Goal: Task Accomplishment & Management: Use online tool/utility

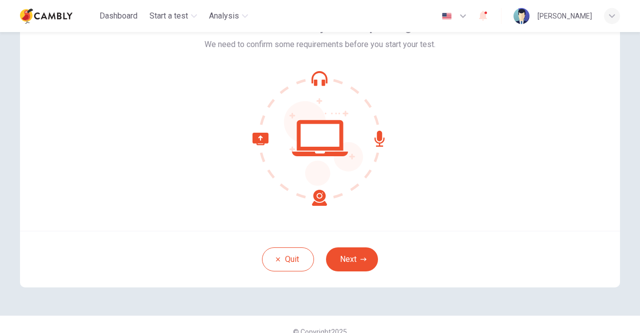
scroll to position [84, 0]
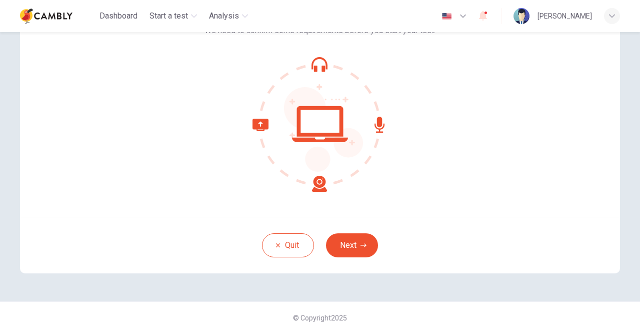
click at [500, 82] on div "Welcome to the Cambly CEFR Speaking Test. We need to confirm some requirements …" at bounding box center [320, 96] width 600 height 240
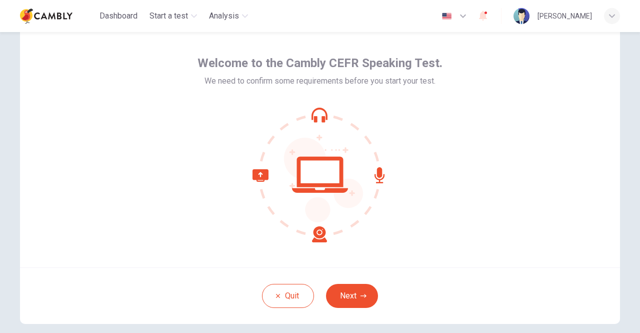
scroll to position [0, 0]
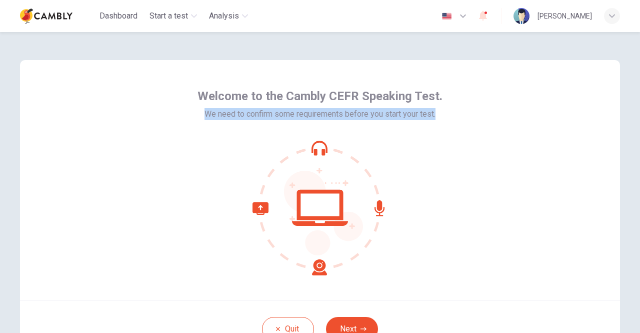
drag, startPoint x: 433, startPoint y: 115, endPoint x: 202, endPoint y: 111, distance: 231.1
click at [205, 111] on span "We need to confirm some requirements before you start your test." at bounding box center [320, 114] width 231 height 12
copy span "We need to confirm some requirements before you start your test."
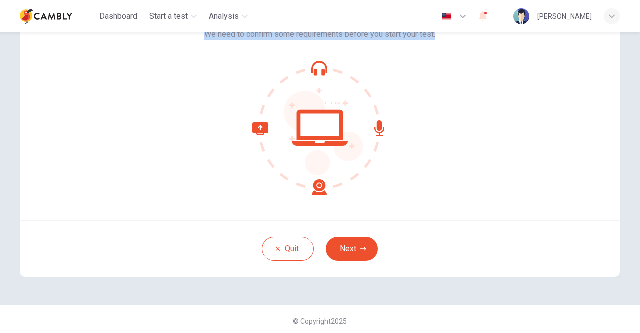
scroll to position [84, 0]
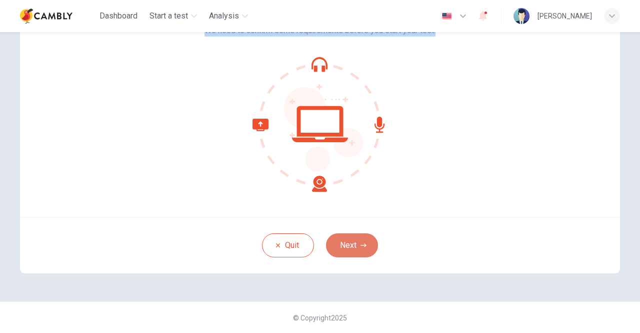
click at [361, 243] on icon "button" at bounding box center [364, 245] width 6 height 6
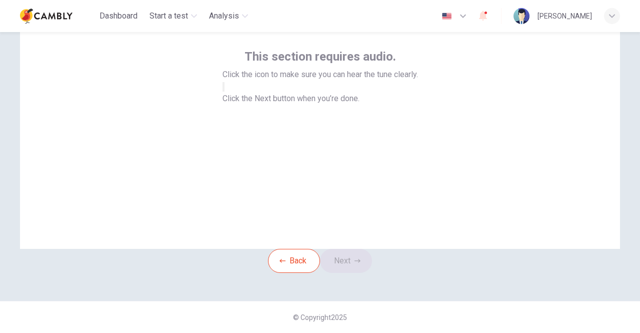
scroll to position [34, 0]
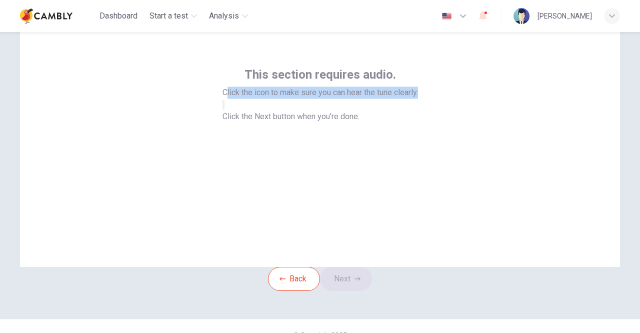
drag, startPoint x: 421, startPoint y: 92, endPoint x: 220, endPoint y: 92, distance: 201.1
click at [220, 92] on div "This section requires audio. Click the icon to make sure you can hear the tune …" at bounding box center [320, 147] width 600 height 240
copy span "lick the icon to make sure you can hear the tune clearly."
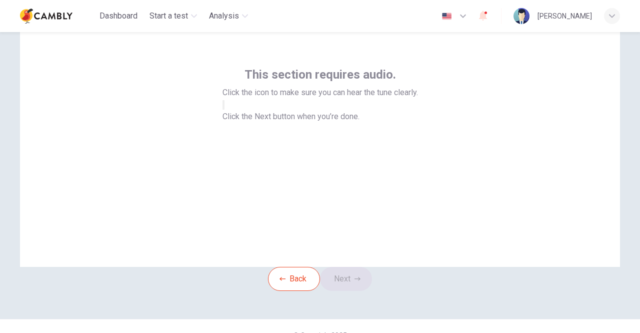
click at [389, 115] on div "This section requires audio. Click the icon to make sure you can hear the tune …" at bounding box center [321, 95] width 196 height 56
click at [224, 107] on icon "button" at bounding box center [224, 107] width 0 height 0
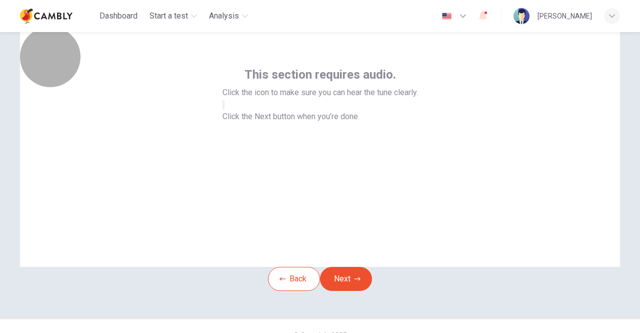
click at [236, 118] on icon "button" at bounding box center [230, 113] width 12 height 9
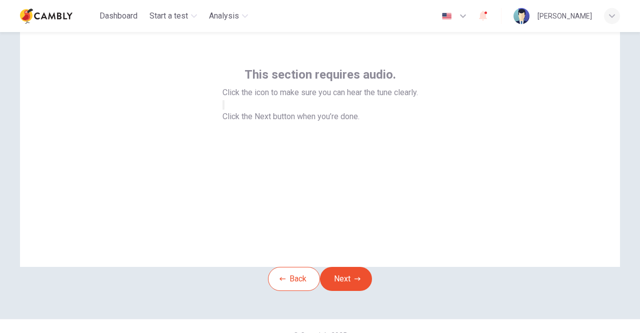
click at [224, 107] on icon "button" at bounding box center [224, 107] width 0 height 0
click at [354, 291] on button "Next" at bounding box center [346, 279] width 52 height 24
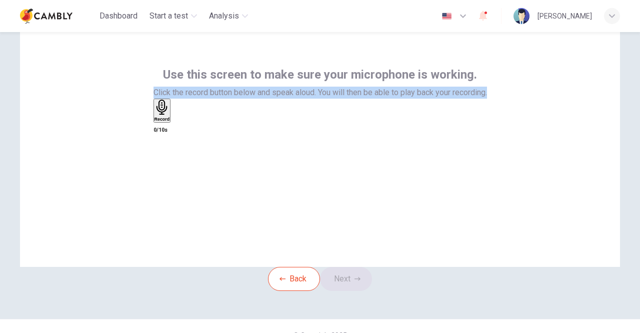
drag, startPoint x: 490, startPoint y: 91, endPoint x: 145, endPoint y: 88, distance: 345.2
click at [145, 88] on div "Use this screen to make sure your microphone is working. Click the record butto…" at bounding box center [320, 147] width 600 height 240
copy span "Click the record button below and speak aloud. You will then be able to play ba…"
click at [170, 122] on h6 "Record" at bounding box center [163, 119] width 16 height 5
click at [165, 163] on div "Stop" at bounding box center [160, 140] width 10 height 81
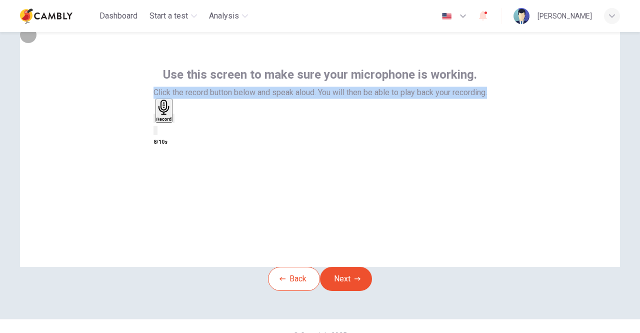
click at [174, 121] on icon "button" at bounding box center [174, 121] width 0 height 0
click at [364, 291] on button "Next" at bounding box center [346, 279] width 52 height 24
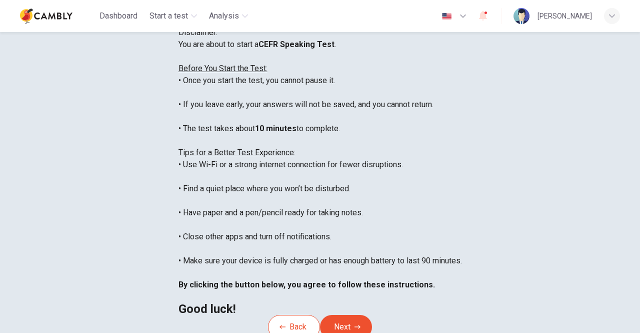
scroll to position [84, 0]
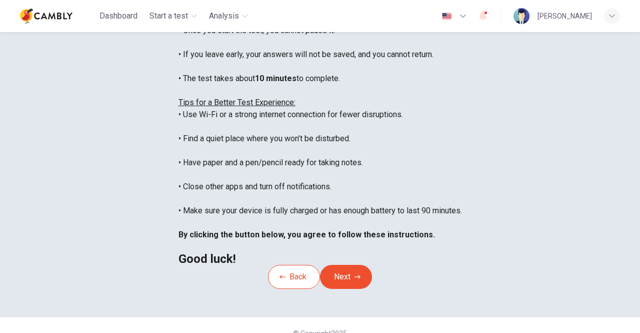
drag, startPoint x: 281, startPoint y: 135, endPoint x: 106, endPoint y: 78, distance: 184.3
click at [179, 78] on div "You are about to start a CEFR Speaking Test . Before You Start the Test: • Once…" at bounding box center [321, 126] width 284 height 276
copy div "Before You Start the Test: • Once you start the test, you cannot pause it. • If…"
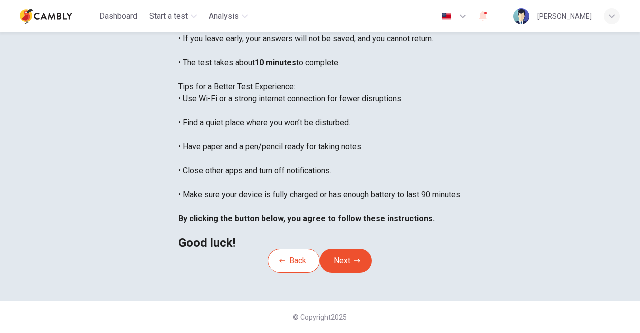
scroll to position [11, 0]
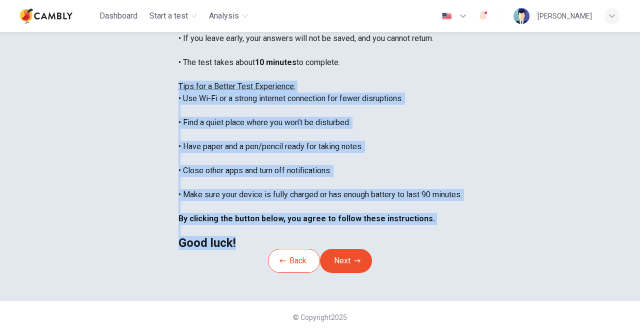
drag, startPoint x: 181, startPoint y: 219, endPoint x: 107, endPoint y: 60, distance: 175.2
click at [179, 60] on div "You are about to start a CEFR Speaking Test . Before You Start the Test: • Once…" at bounding box center [321, 110] width 284 height 276
copy div "Tips for a Better Test Experience: • Use Wi-Fi or a strong internet connection …"
click at [440, 196] on div "You are about to start a CEFR Speaking Test . Before You Start the Test: • Once…" at bounding box center [321, 110] width 284 height 276
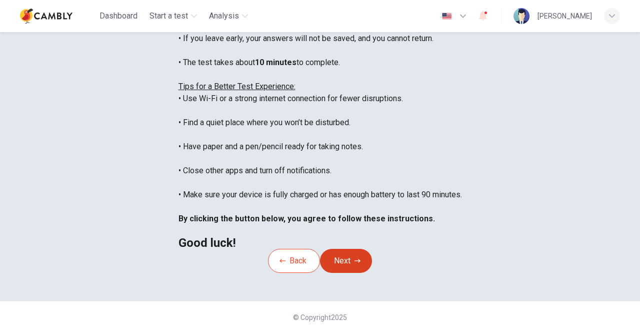
click at [350, 273] on button "Next" at bounding box center [346, 261] width 52 height 24
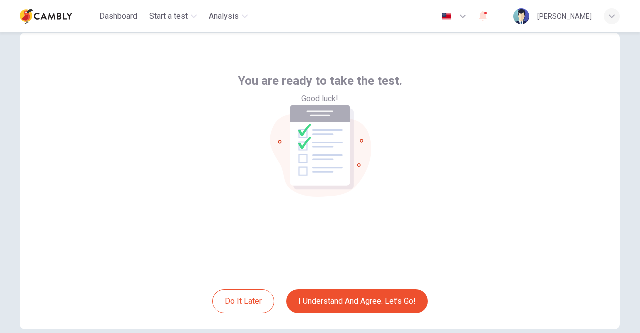
scroll to position [50, 0]
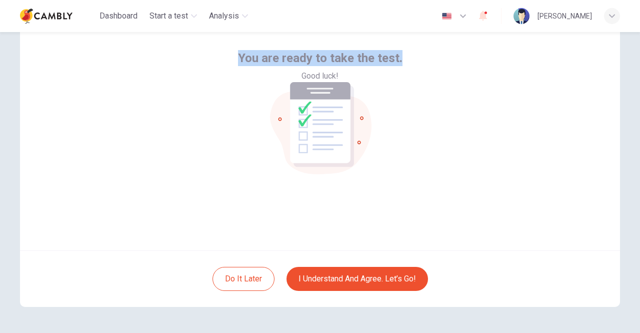
drag, startPoint x: 402, startPoint y: 170, endPoint x: 236, endPoint y: 168, distance: 166.6
click at [236, 168] on div "You are ready to take the test. Good luck!" at bounding box center [320, 130] width 600 height 240
copy span "You are ready to take the test."
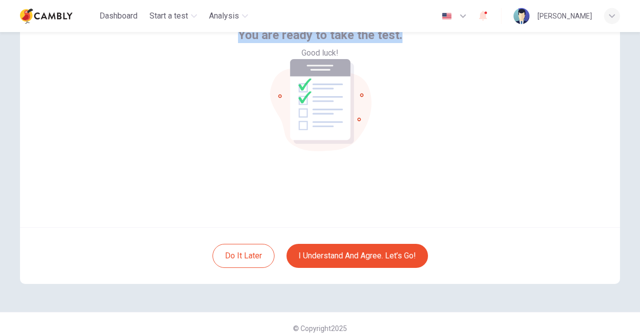
scroll to position [84, 0]
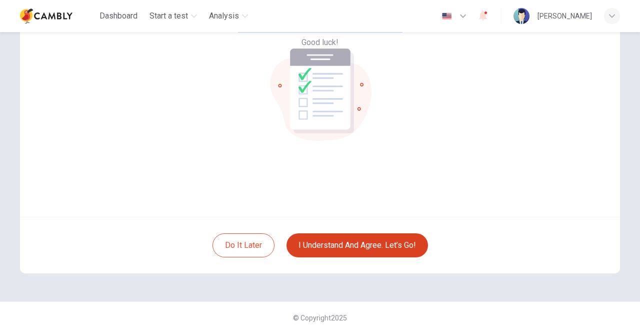
click at [388, 251] on button "I understand and agree. Let’s go!" at bounding box center [358, 245] width 142 height 24
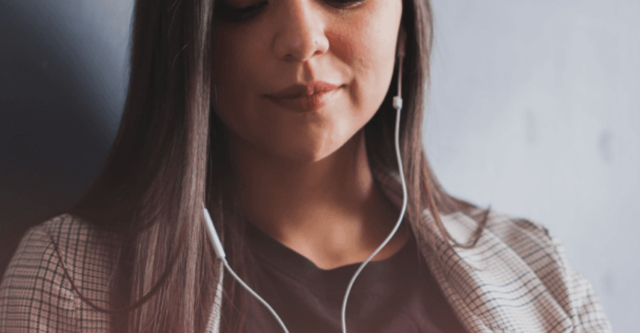
scroll to position [100, 0]
drag, startPoint x: 200, startPoint y: 218, endPoint x: 68, endPoint y: 116, distance: 166.5
click at [68, 116] on div "The Speaking Test will begin soon. Use a headset if available (recommended for …" at bounding box center [320, 107] width 640 height 108
drag, startPoint x: 185, startPoint y: 218, endPoint x: 171, endPoint y: 217, distance: 13.5
click at [171, 148] on span "Use a headset if available (recommended for best audio quality). Ensure your mi…" at bounding box center [113, 107] width 226 height 82
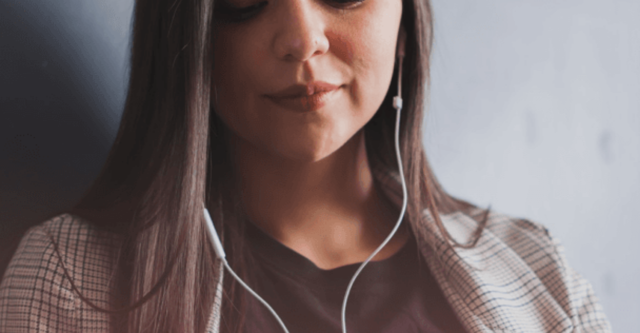
drag, startPoint x: 182, startPoint y: 217, endPoint x: 68, endPoint y: 134, distance: 141.1
click at [69, 135] on div "The Speaking Test will begin soon. Use a headset if available (recommended for …" at bounding box center [320, 107] width 640 height 108
click at [29, 52] on button "Continue" at bounding box center [14, 71] width 29 height 38
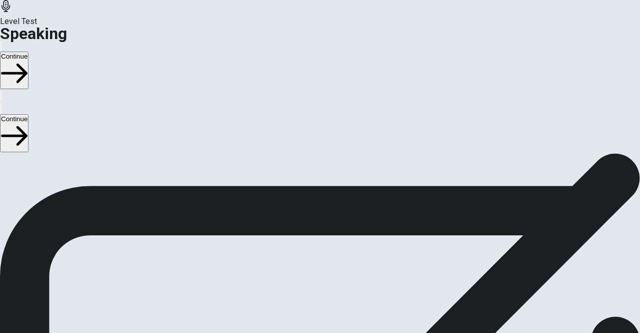
scroll to position [100, 0]
click at [335, 219] on icon at bounding box center [320, 234] width 30 height 30
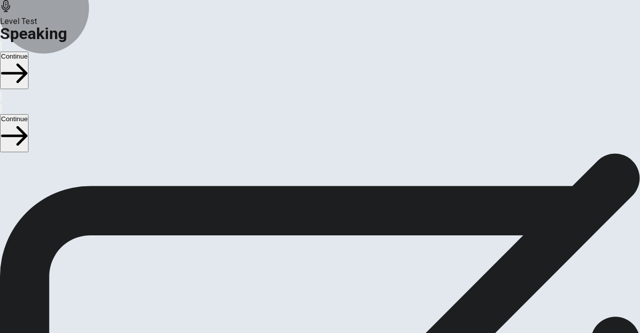
click at [341, 252] on button "Record Again" at bounding box center [320, 276] width 42 height 49
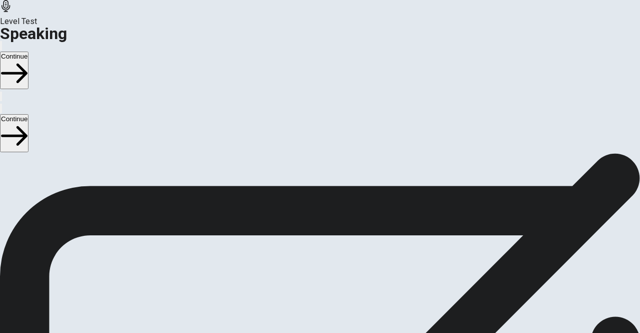
click at [332, 288] on icon at bounding box center [320, 306] width 26 height 36
click at [309, 254] on button "Play Audio" at bounding box center [308, 259] width 2 height 10
click at [29, 52] on button "Continue" at bounding box center [14, 71] width 29 height 38
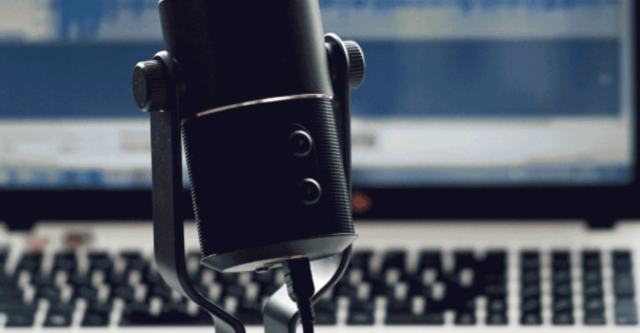
scroll to position [107, 0]
click at [29, 52] on button "Continue" at bounding box center [14, 71] width 29 height 38
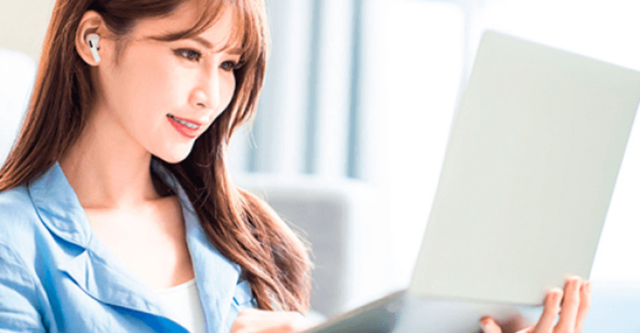
scroll to position [56, 0]
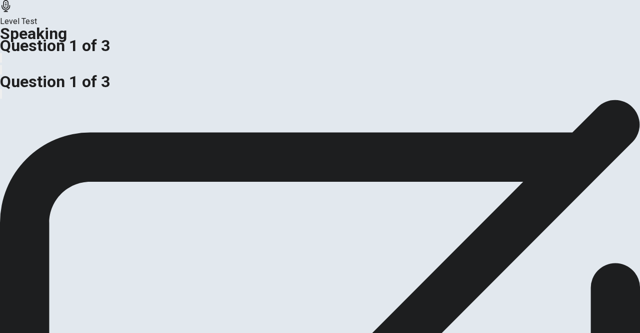
click at [125, 66] on span "Response Time: 45 seconds" at bounding box center [155, 62] width 101 height 10
drag, startPoint x: 213, startPoint y: 184, endPoint x: 35, endPoint y: 156, distance: 180.3
click at [35, 68] on div "Do you prefer long-term trips or short-term trips? Use details and examples to …" at bounding box center [320, 56] width 640 height 24
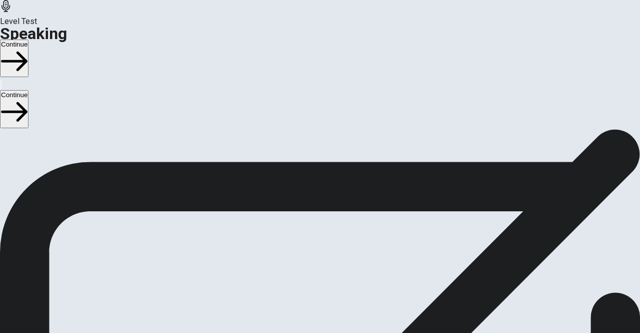
scroll to position [0, 0]
click at [29, 40] on button "Continue" at bounding box center [14, 59] width 29 height 38
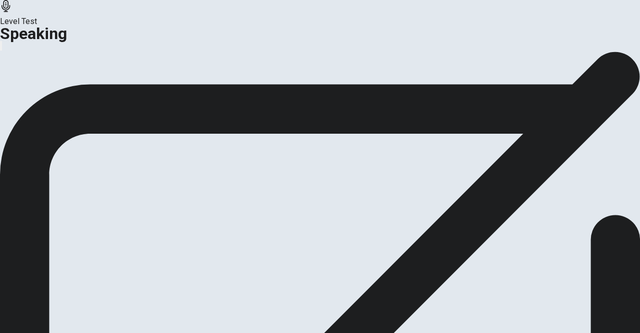
click at [80, 125] on button "Continue" at bounding box center [59, 119] width 41 height 14
